Goal: Information Seeking & Learning: Learn about a topic

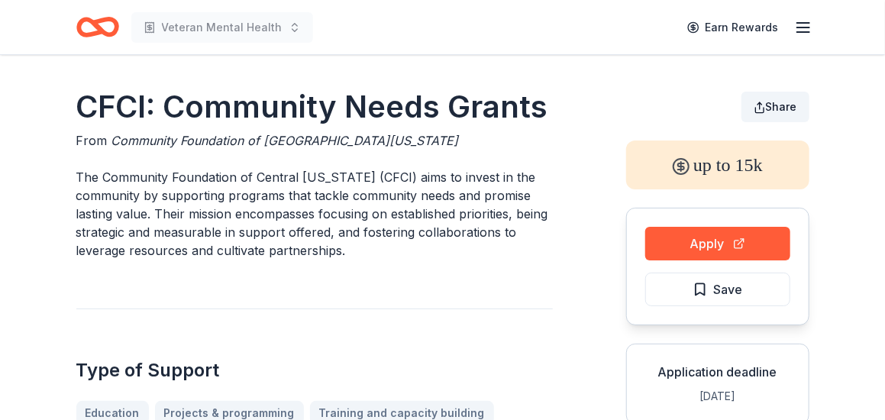
click at [786, 104] on span "Share" at bounding box center [781, 106] width 31 height 13
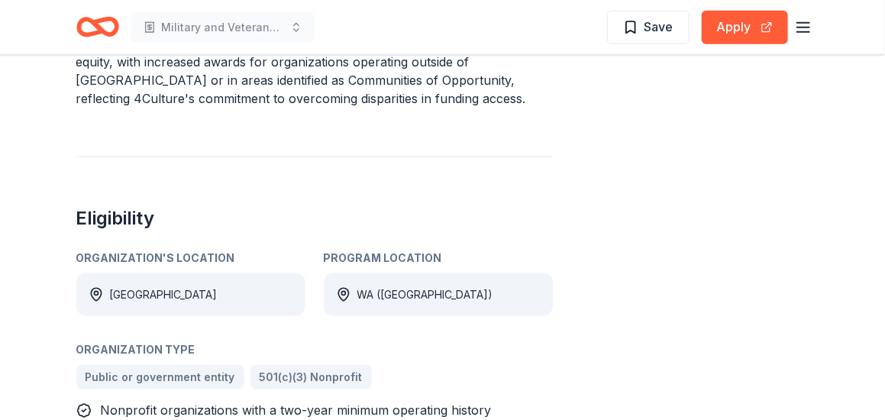
scroll to position [752, 0]
